Goal: Use online tool/utility: Utilize a website feature to perform a specific function

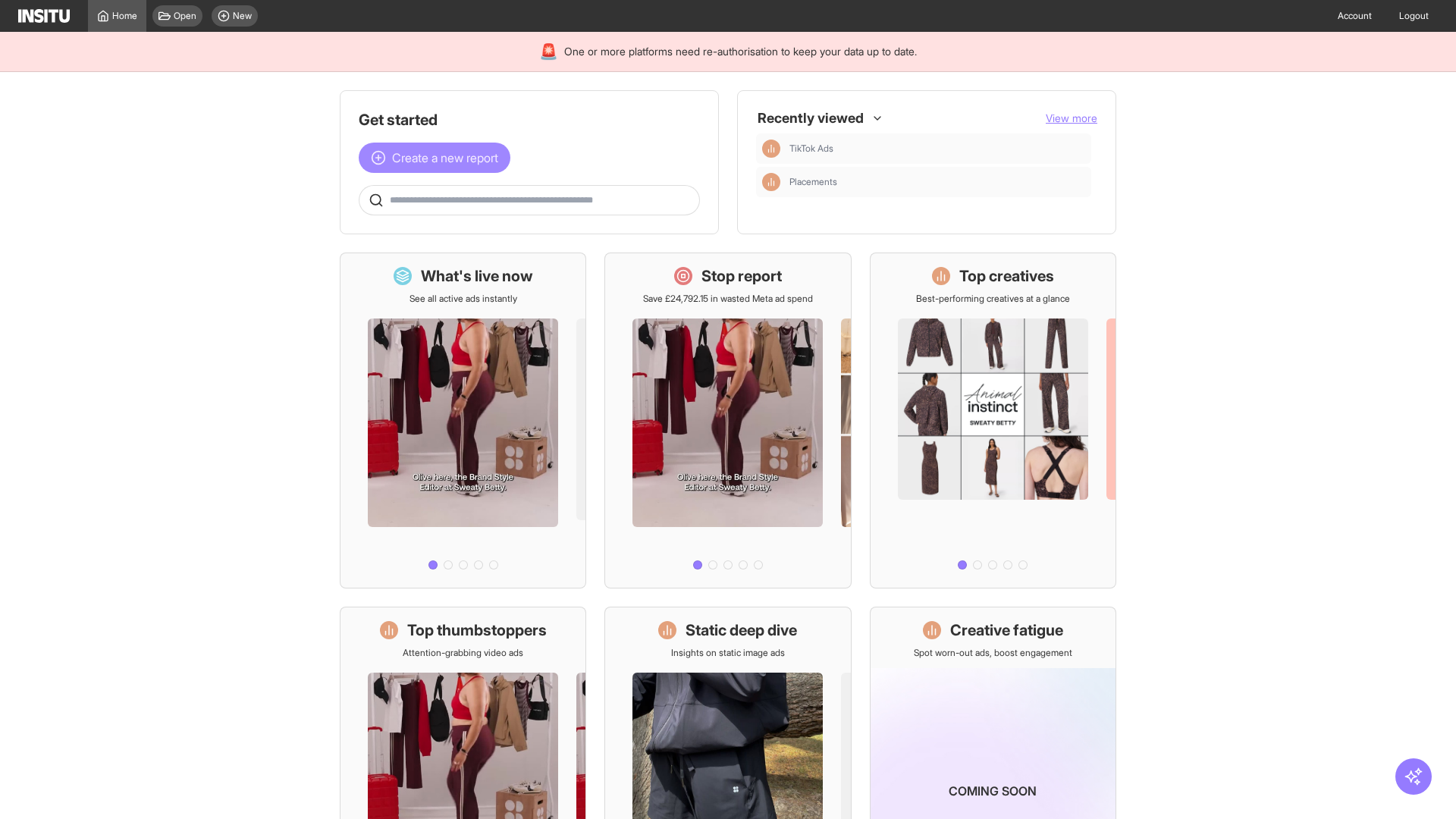
click at [438, 158] on span "Create a new report" at bounding box center [445, 157] width 106 height 18
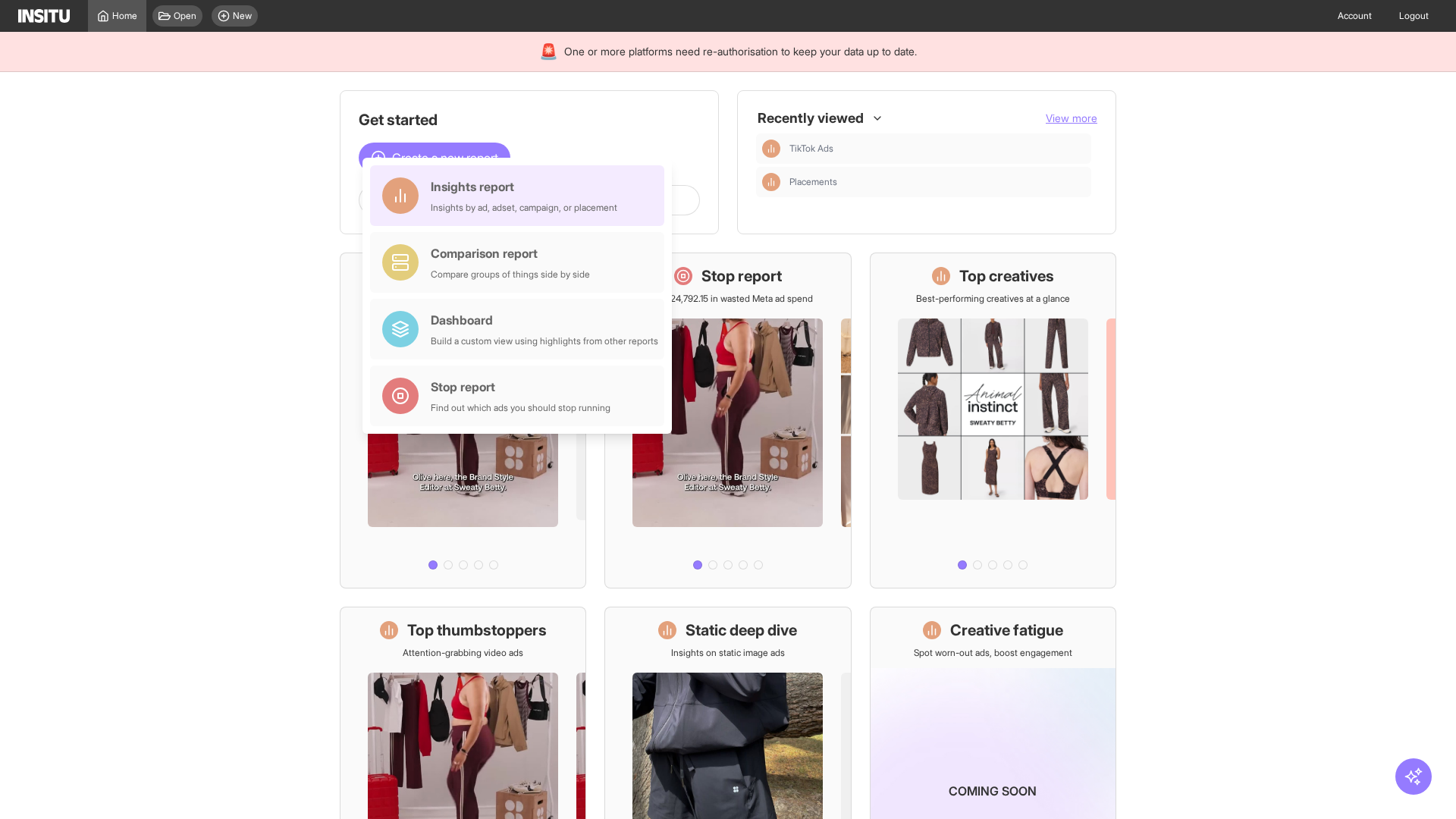
click at [521, 196] on div "Insights report Insights by ad, adset, campaign, or placement" at bounding box center [524, 196] width 187 height 37
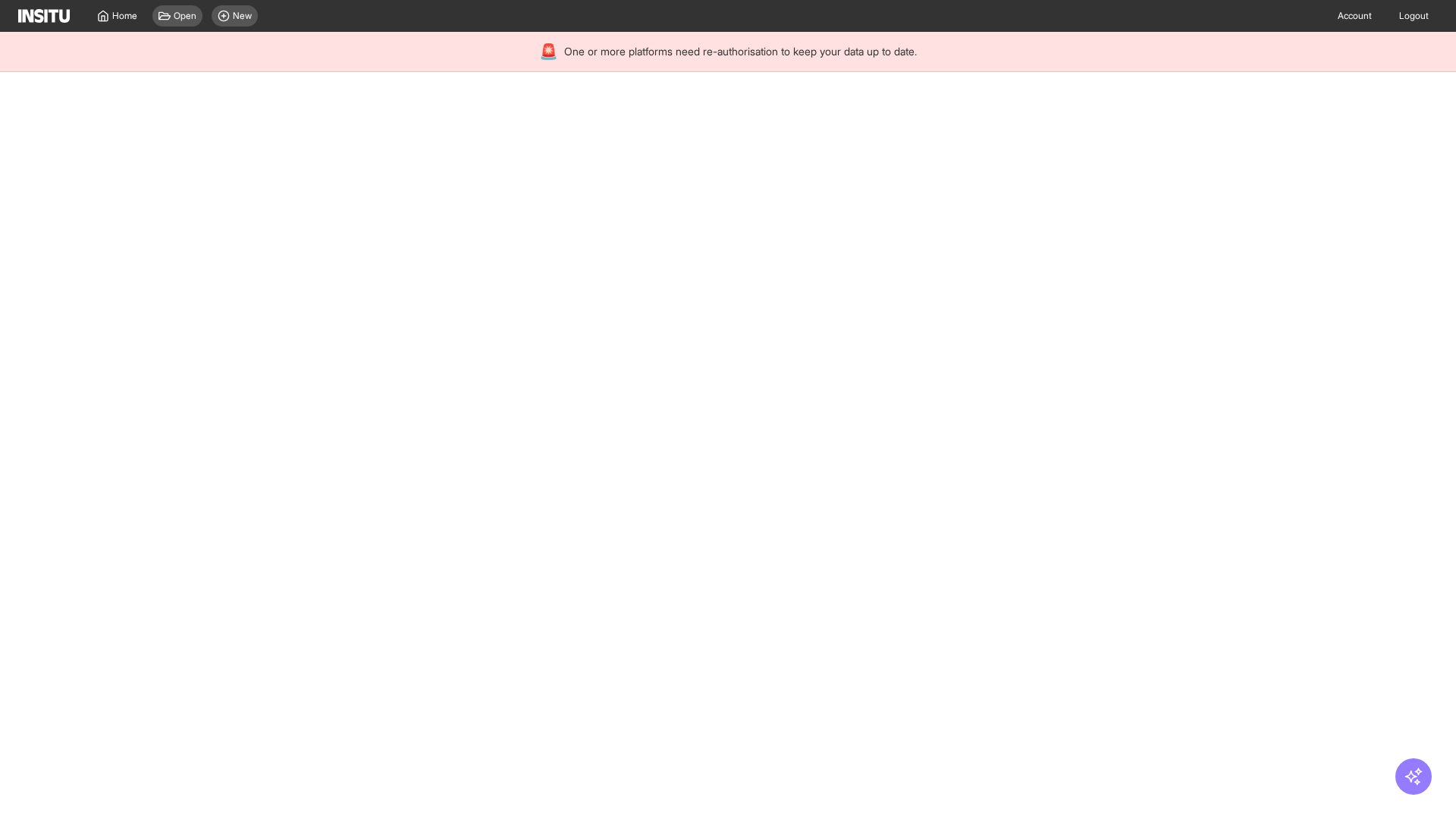
select select "**"
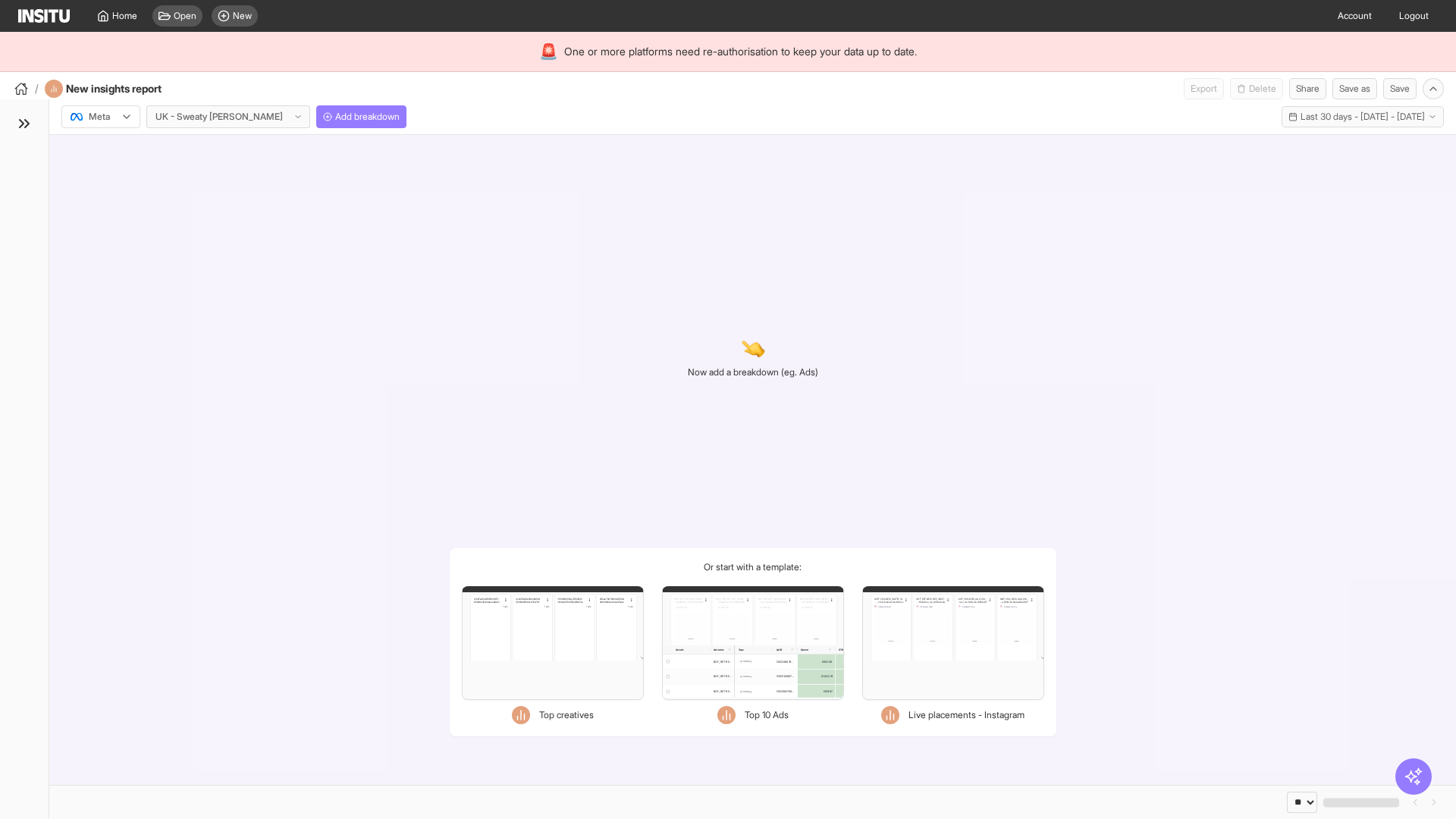
click at [101, 117] on div at bounding box center [89, 117] width 42 height 15
click at [335, 117] on span "Add breakdown" at bounding box center [367, 117] width 65 height 12
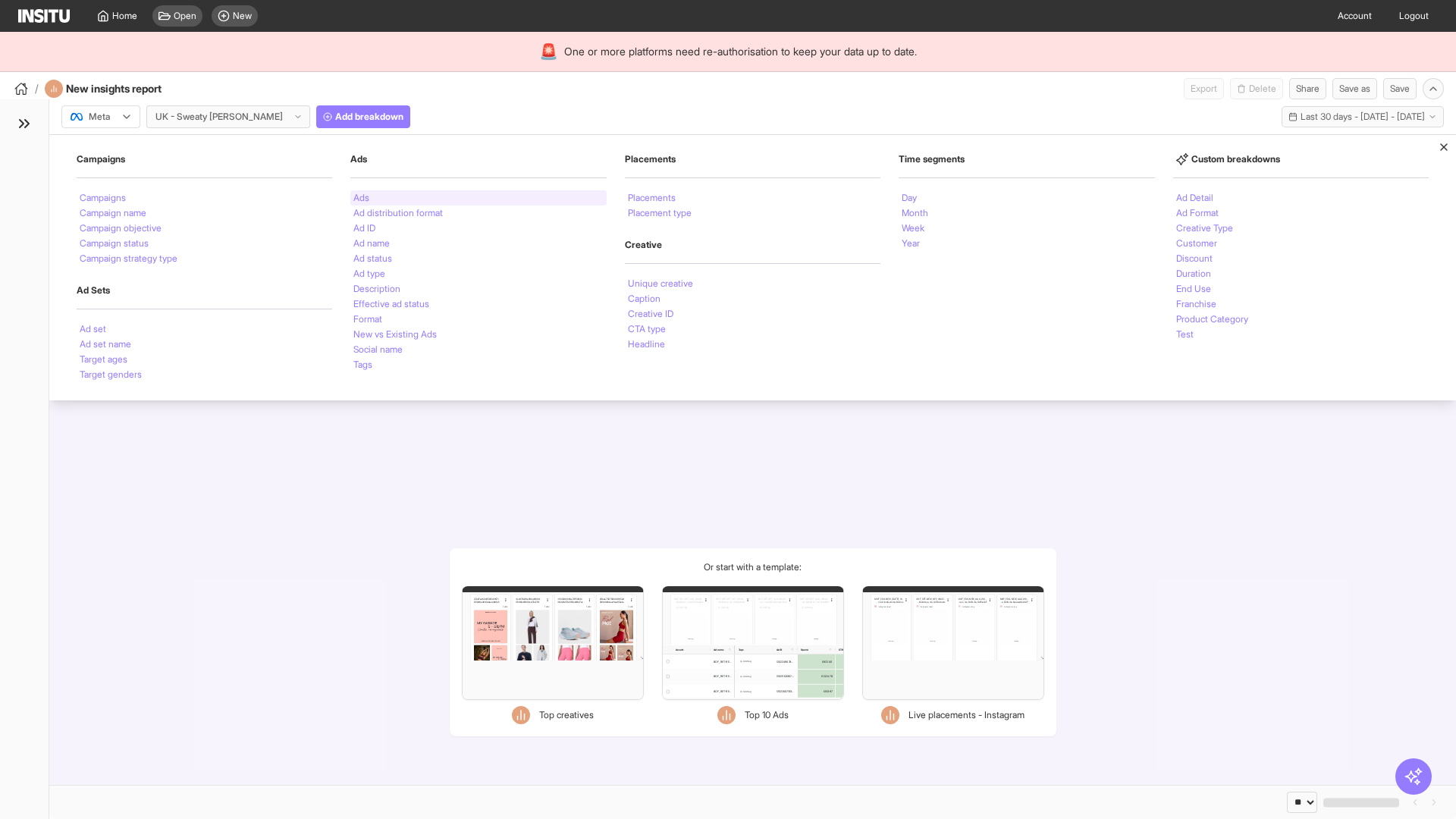
click at [361, 198] on li "Ads" at bounding box center [362, 197] width 16 height 9
